Goal: Information Seeking & Learning: Find specific page/section

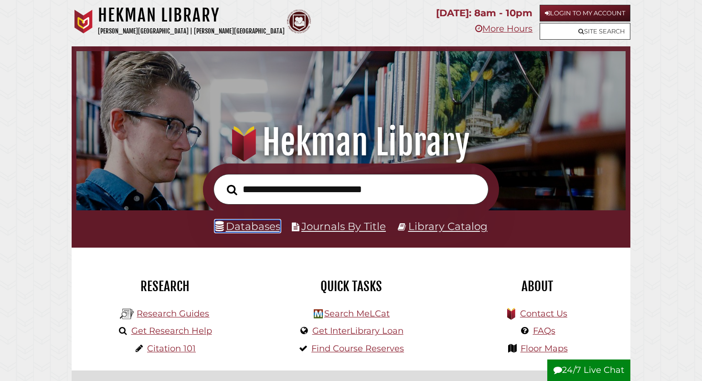
click at [254, 229] on link "Databases" at bounding box center [247, 226] width 65 height 12
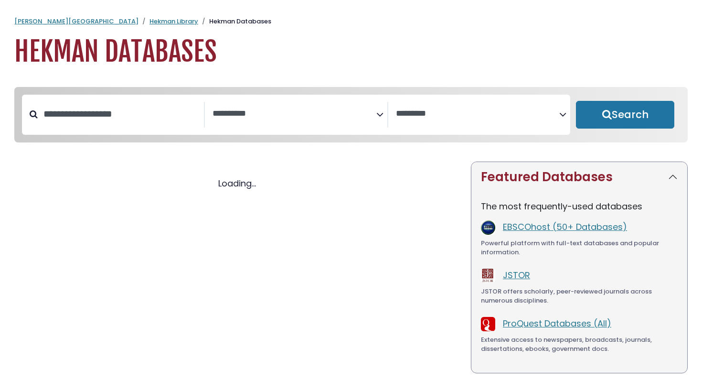
select select "Database Subject Filter"
select select "Database Vendors Filter"
select select "Database Subject Filter"
select select "Database Vendors Filter"
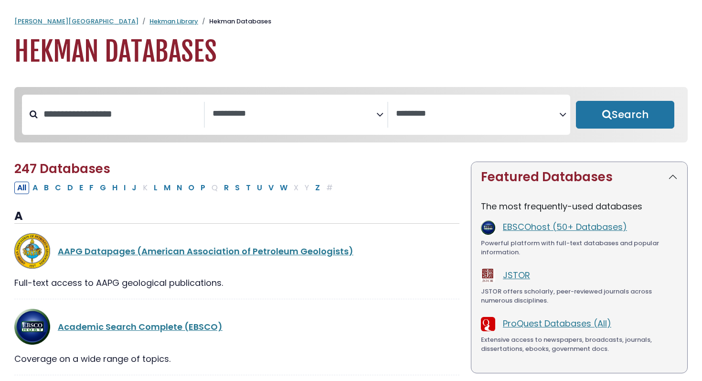
click at [436, 115] on textarea "Search" at bounding box center [477, 114] width 163 height 10
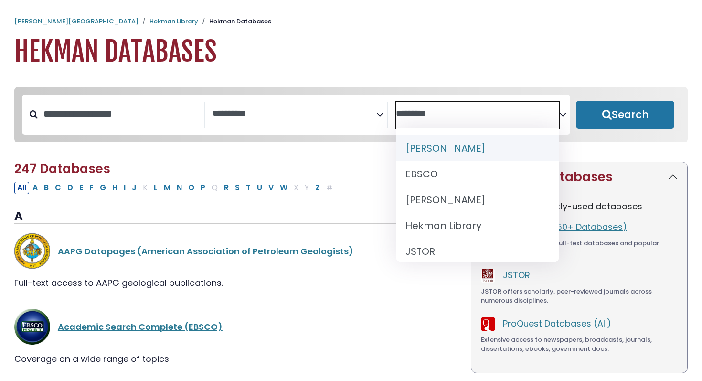
click at [277, 104] on span "Search filters" at bounding box center [293, 115] width 163 height 26
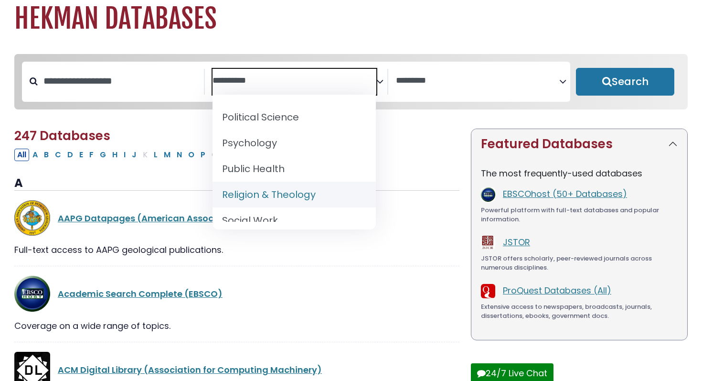
scroll to position [843, 0]
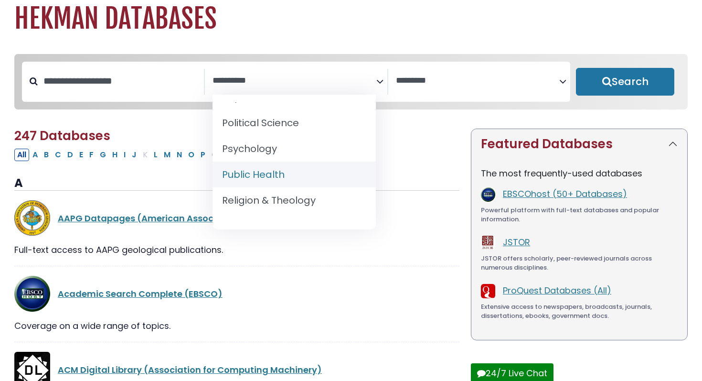
select select "*****"
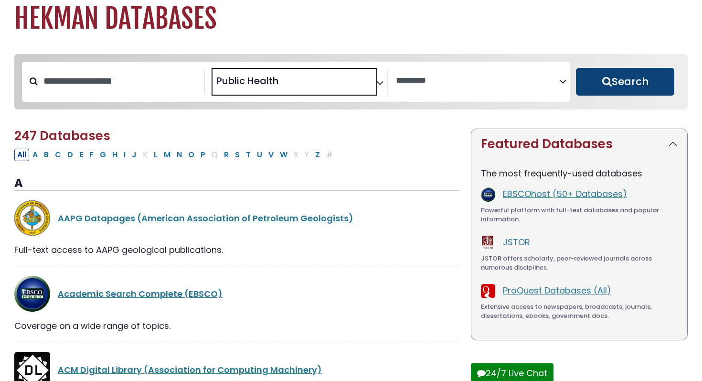
click at [604, 82] on button "Search" at bounding box center [625, 82] width 98 height 28
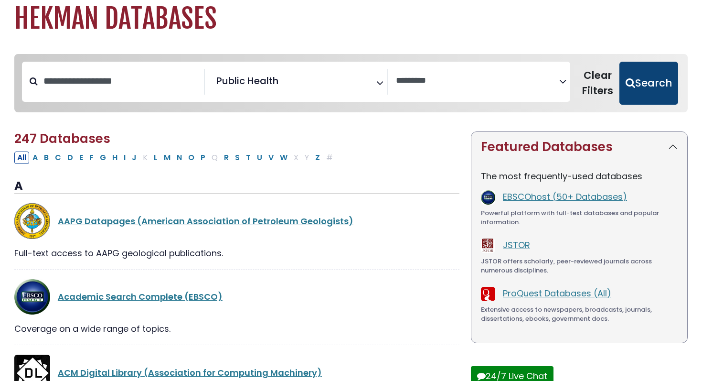
select select "Database Vendors Filter"
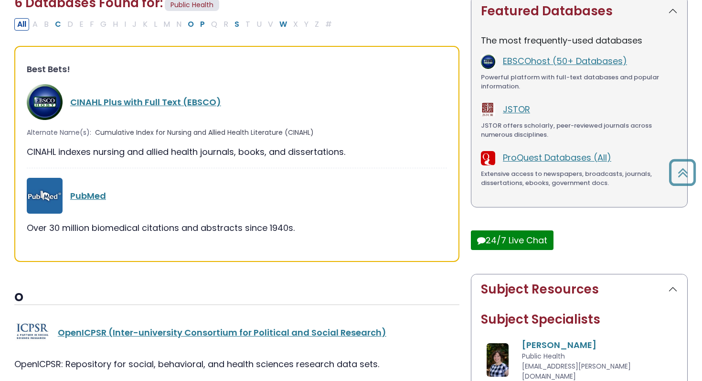
scroll to position [169, 0]
click at [92, 195] on link "PubMed" at bounding box center [88, 195] width 36 height 12
